Goal: Task Accomplishment & Management: Manage account settings

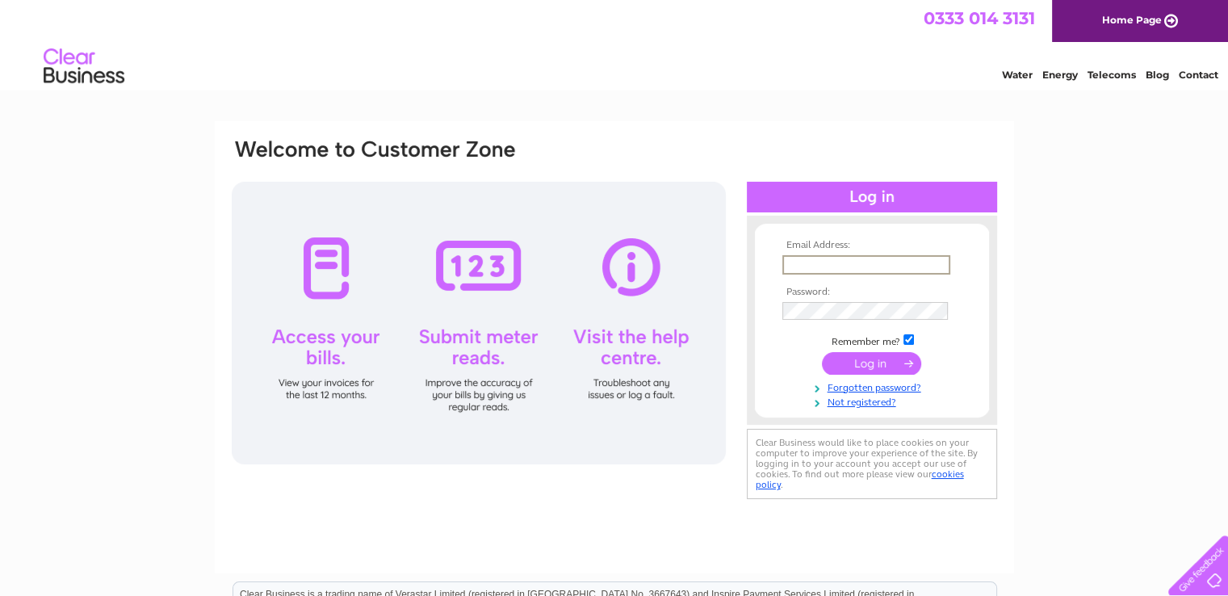
click at [791, 264] on input "text" at bounding box center [866, 264] width 168 height 19
type input "[EMAIL_ADDRESS][DOMAIN_NAME]"
click at [870, 361] on input "submit" at bounding box center [871, 361] width 99 height 23
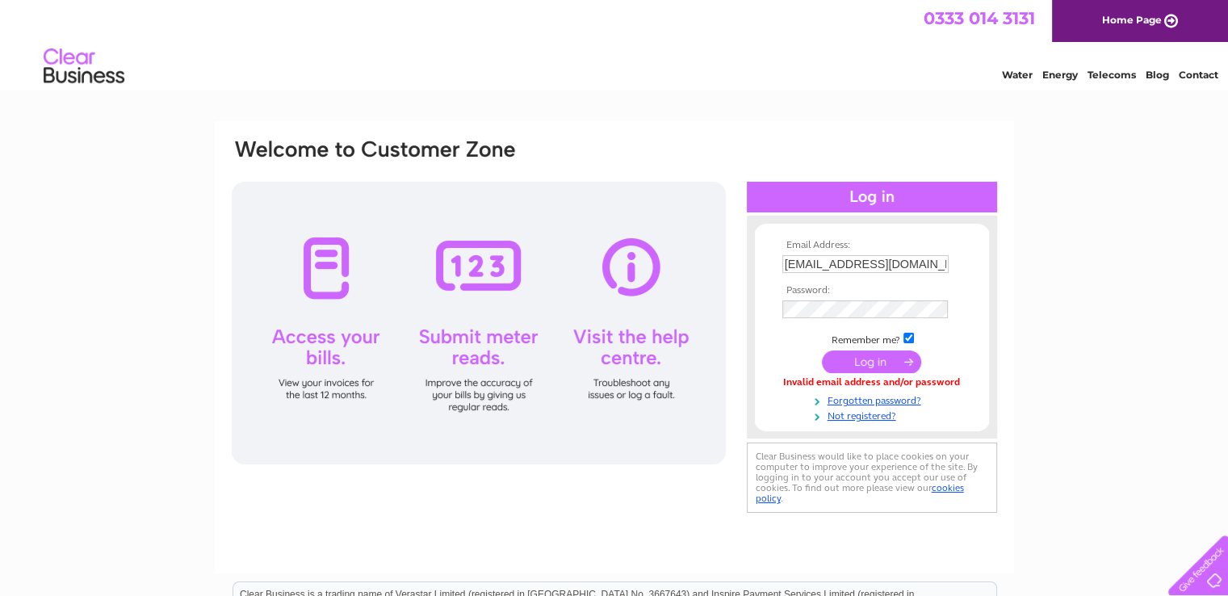
click at [866, 356] on input "submit" at bounding box center [871, 361] width 99 height 23
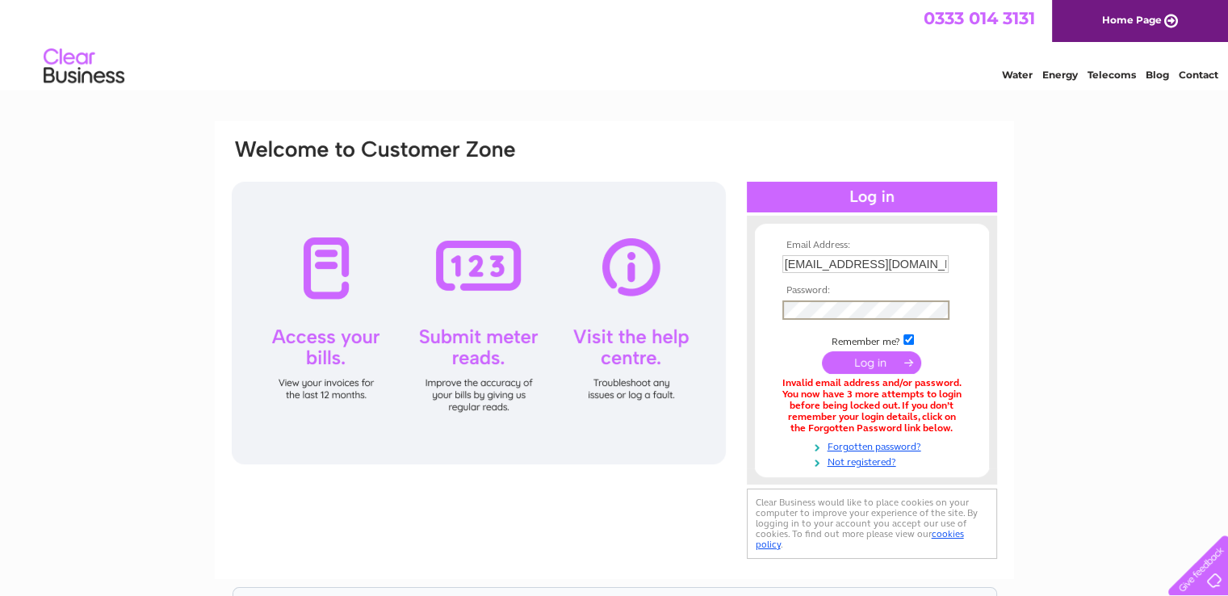
click at [792, 138] on div "Email Address: info@buongustaiouno.co.uk Password:" at bounding box center [614, 349] width 769 height 425
